Goal: Information Seeking & Learning: Learn about a topic

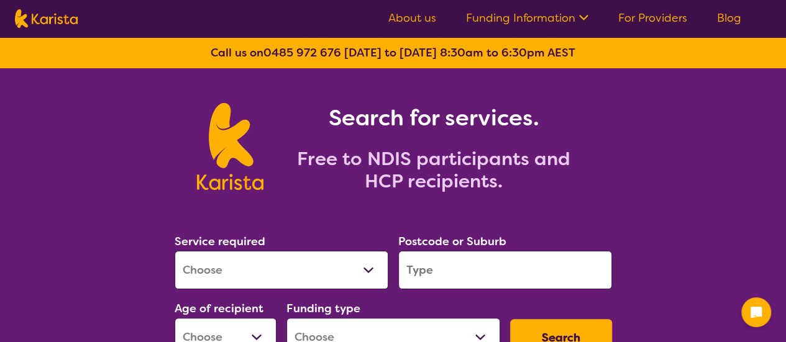
click at [500, 127] on h1 "Search for services." at bounding box center [433, 118] width 311 height 30
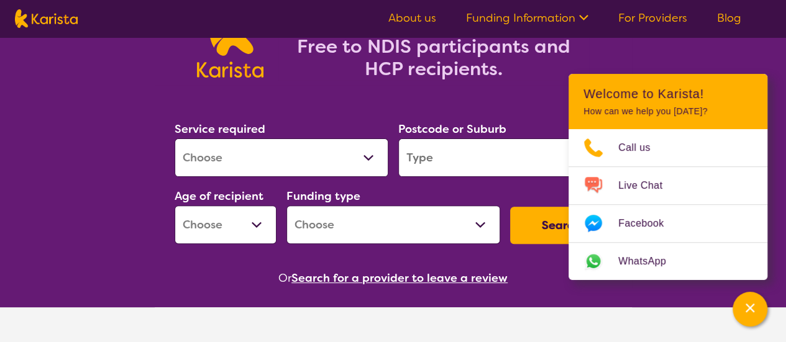
scroll to position [124, 0]
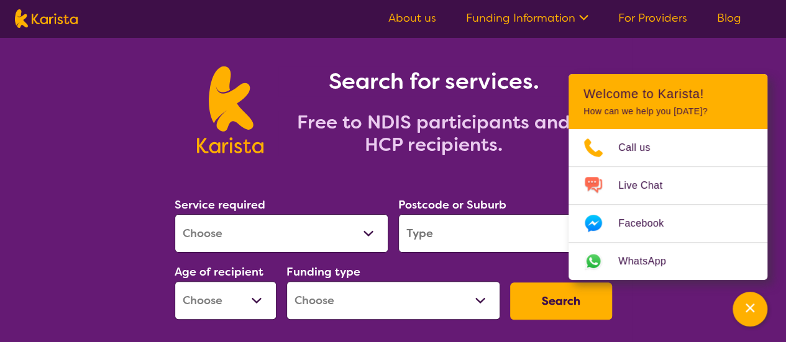
scroll to position [62, 0]
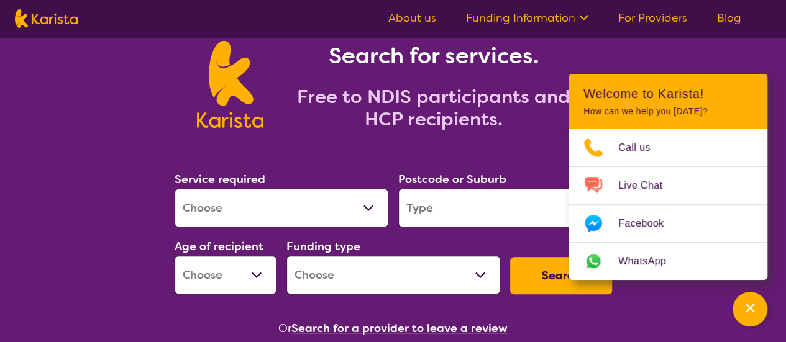
click at [261, 208] on select "Allied Health Assistant Assessment ([MEDICAL_DATA] or [MEDICAL_DATA]) Behaviour…" at bounding box center [282, 208] width 214 height 39
click at [272, 201] on select "Allied Health Assistant Assessment ([MEDICAL_DATA] or [MEDICAL_DATA]) Behaviour…" at bounding box center [282, 208] width 214 height 39
click at [101, 108] on div "Search for services. Free to NDIS participants and HCP recipients." at bounding box center [393, 70] width 786 height 129
